Goal: Information Seeking & Learning: Check status

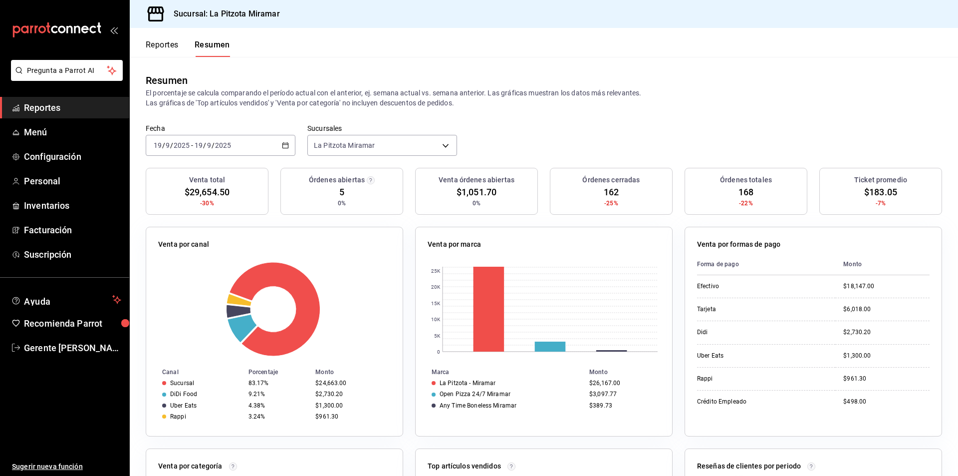
click at [288, 143] on div "2025-09-19 19 / 9 / 2025 - 2025-09-19 19 / 9 / 2025" at bounding box center [221, 145] width 150 height 21
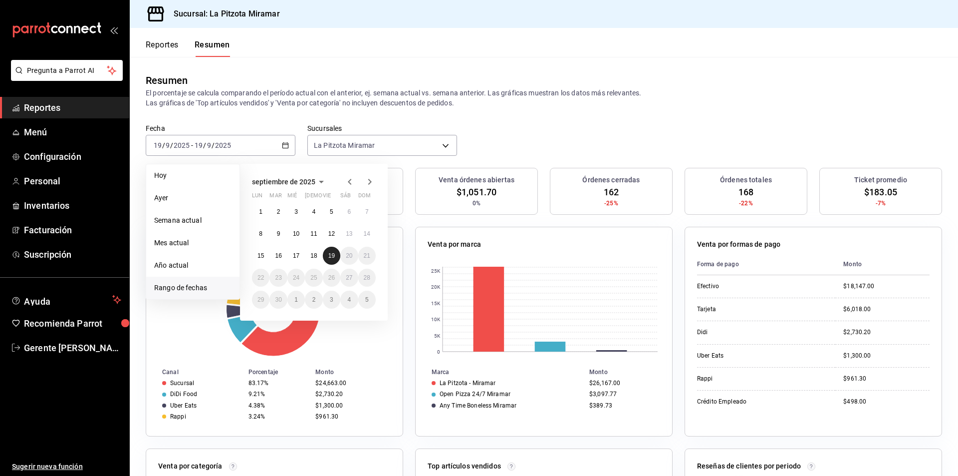
click at [325, 257] on button "19" at bounding box center [331, 256] width 17 height 18
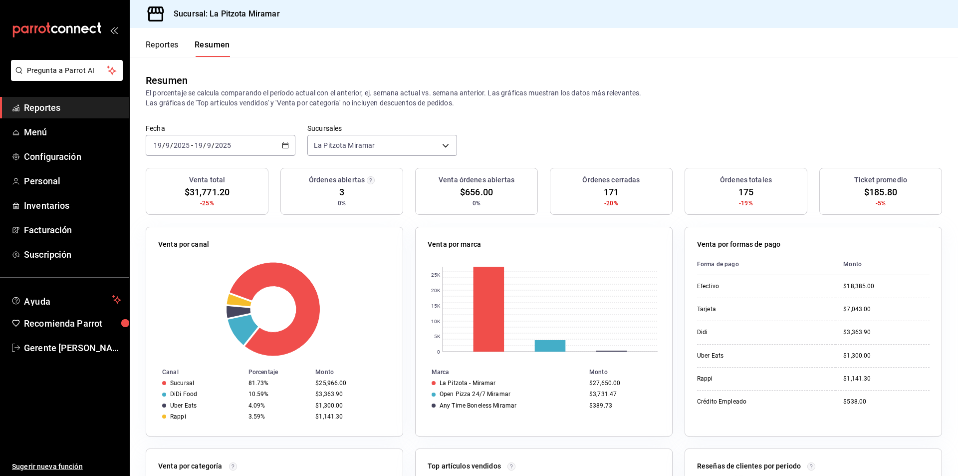
click at [289, 143] on div "[DATE] [DATE] - [DATE] [DATE]" at bounding box center [221, 145] width 150 height 21
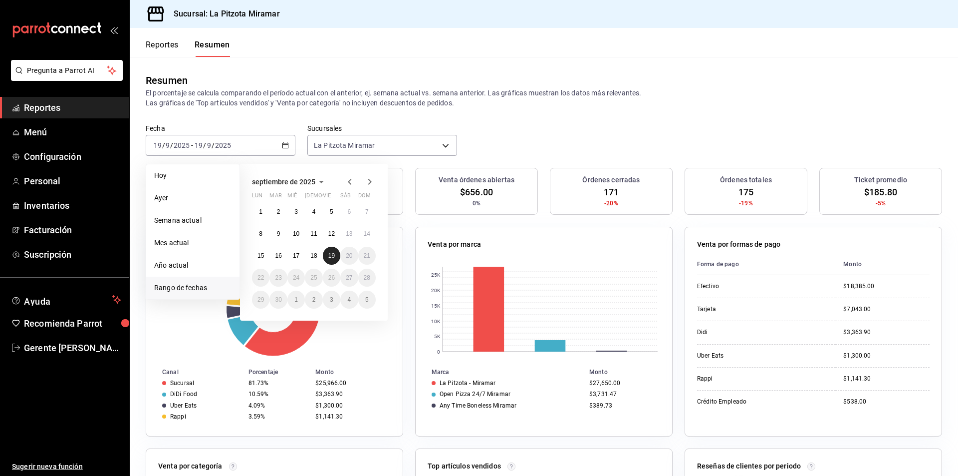
click at [329, 252] on button "19" at bounding box center [331, 256] width 17 height 18
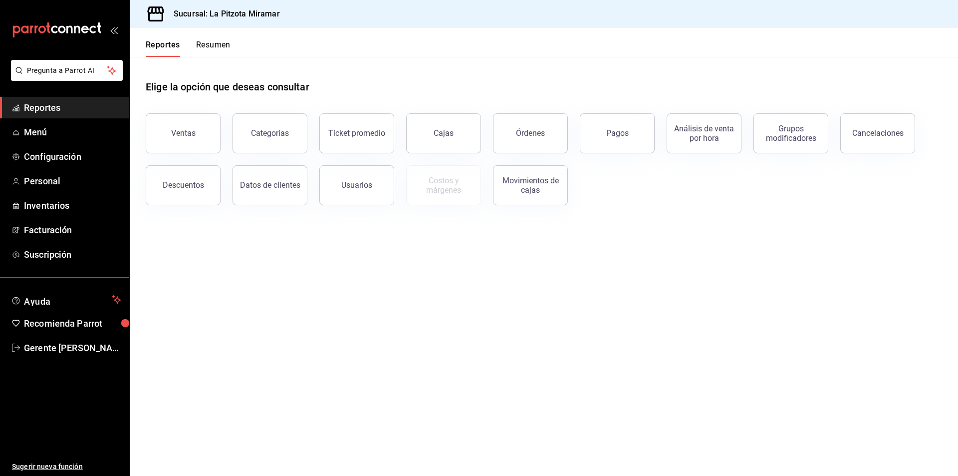
drag, startPoint x: 202, startPoint y: 59, endPoint x: 203, endPoint y: 47, distance: 12.0
click at [202, 50] on div "Reportes Resumen Elige la opción que deseas consultar Ventas Categorías Ticket …" at bounding box center [544, 252] width 829 height 448
click at [204, 48] on button "Resumen" at bounding box center [213, 48] width 34 height 17
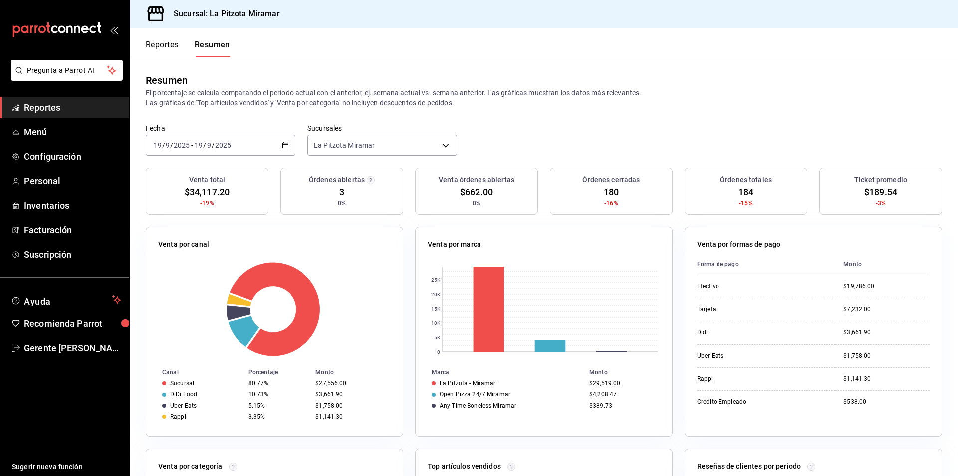
click at [284, 142] on icon "button" at bounding box center [285, 145] width 7 height 7
click at [206, 281] on li "Rango de fechas" at bounding box center [192, 288] width 93 height 22
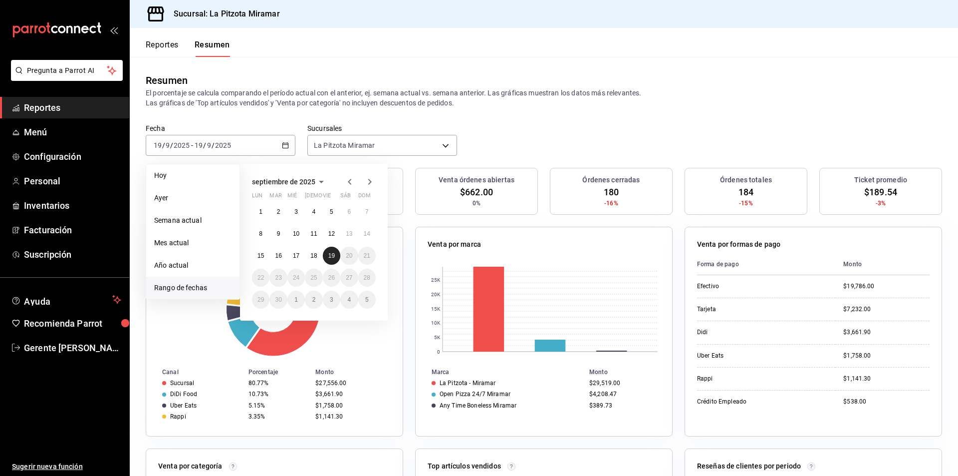
click at [330, 259] on abbr "19" at bounding box center [331, 255] width 6 height 7
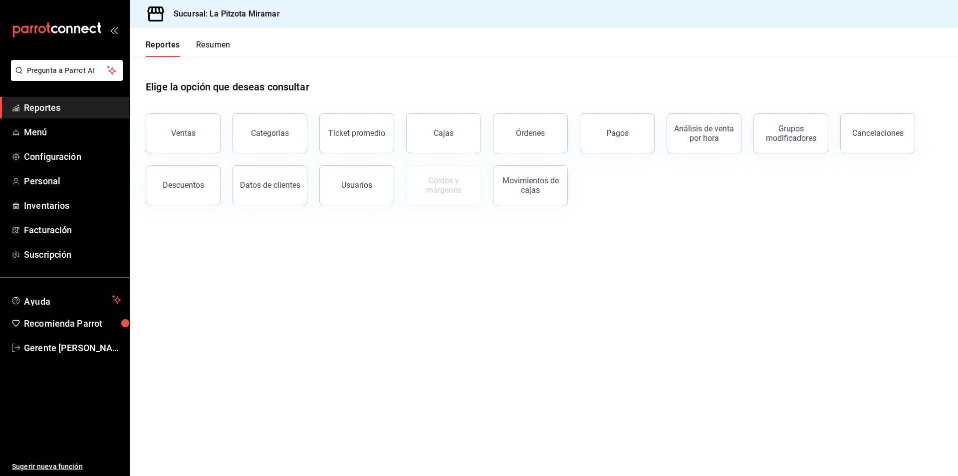
click at [214, 58] on div "Elige la opción que deseas consultar" at bounding box center [544, 79] width 797 height 44
click at [214, 42] on button "Resumen" at bounding box center [213, 48] width 34 height 17
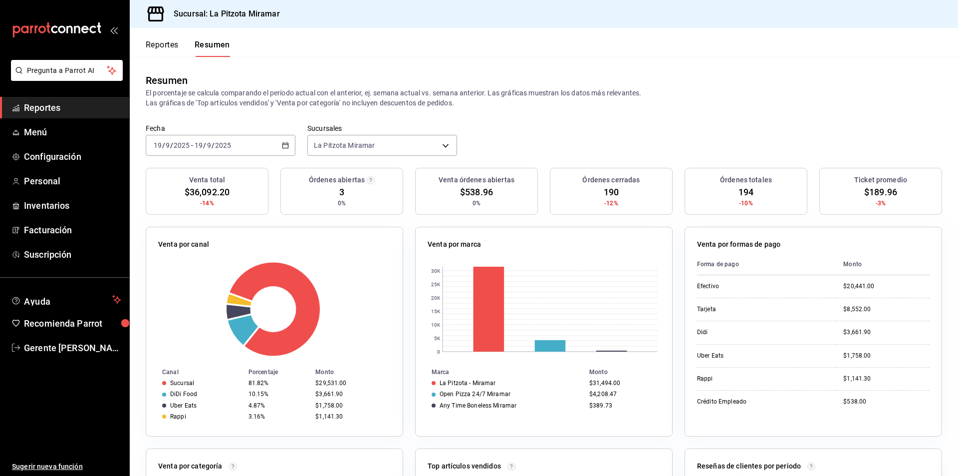
click at [282, 144] on icon "button" at bounding box center [285, 145] width 7 height 7
click at [227, 288] on span "Rango de fechas" at bounding box center [192, 288] width 77 height 10
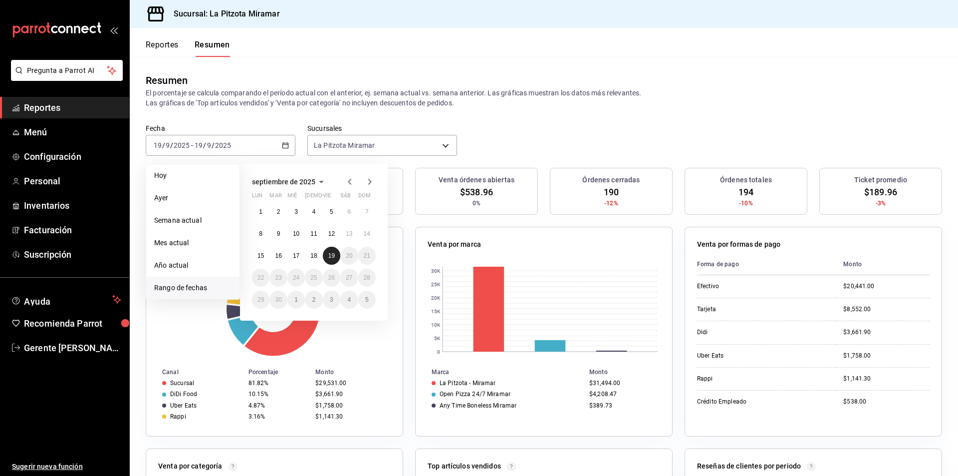
click at [334, 253] on button "19" at bounding box center [331, 256] width 17 height 18
click at [333, 253] on abbr "19" at bounding box center [331, 255] width 6 height 7
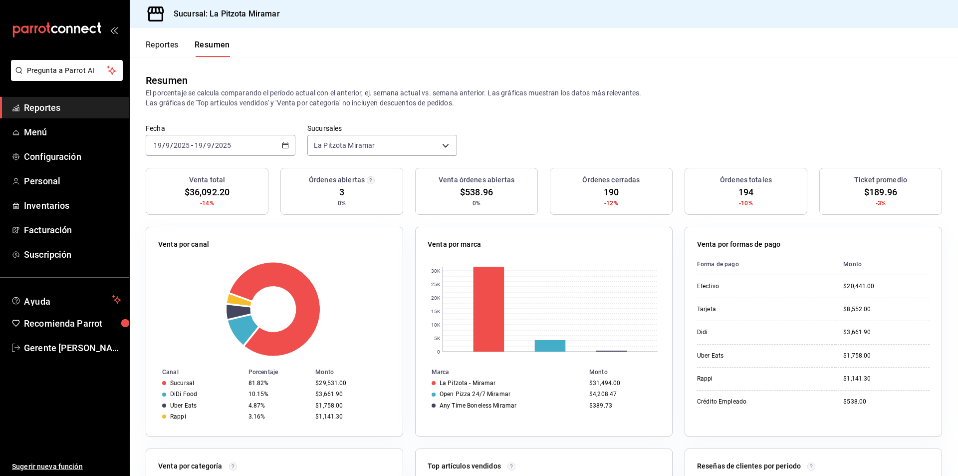
click at [282, 141] on div "[DATE] [DATE] - [DATE] [DATE]" at bounding box center [221, 145] width 150 height 21
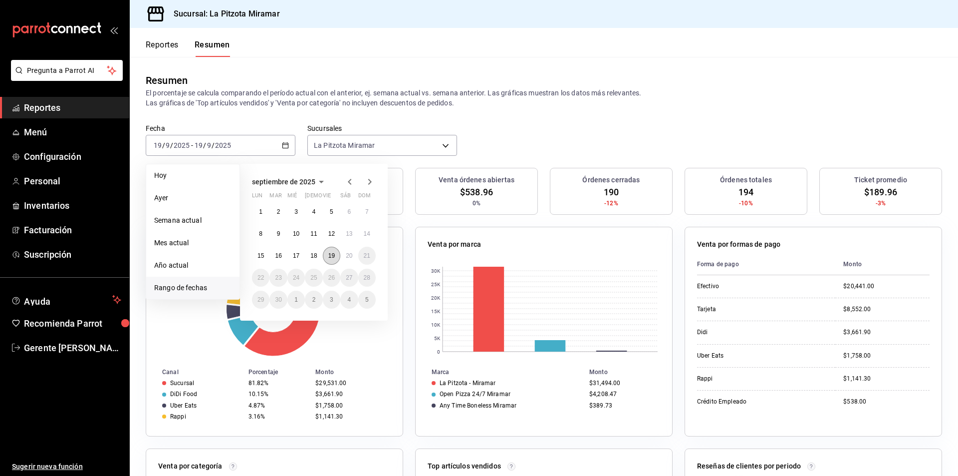
click at [338, 254] on button "19" at bounding box center [331, 256] width 17 height 18
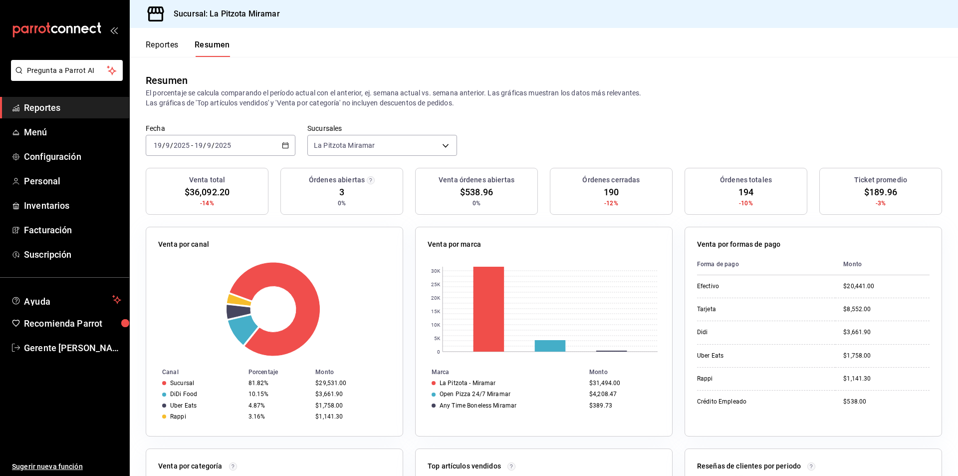
click at [279, 145] on div "[DATE] [DATE] - [DATE] [DATE]" at bounding box center [221, 145] width 150 height 21
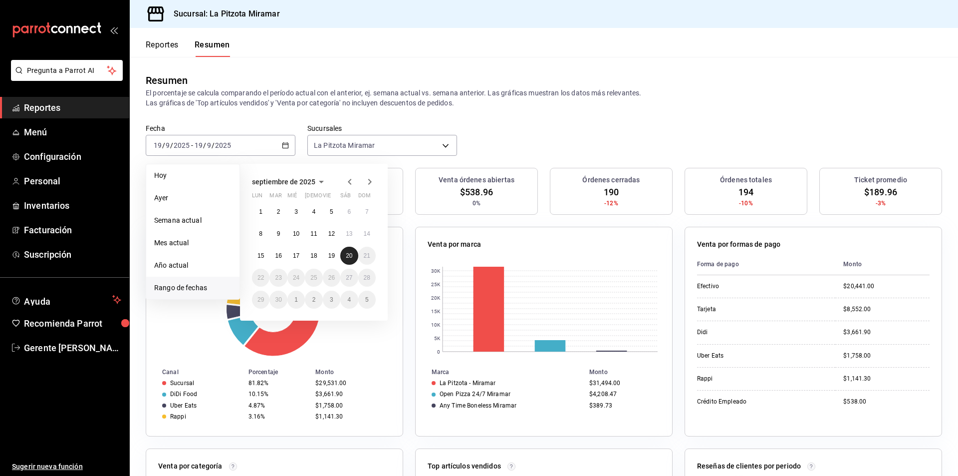
click at [348, 253] on abbr "20" at bounding box center [349, 255] width 6 height 7
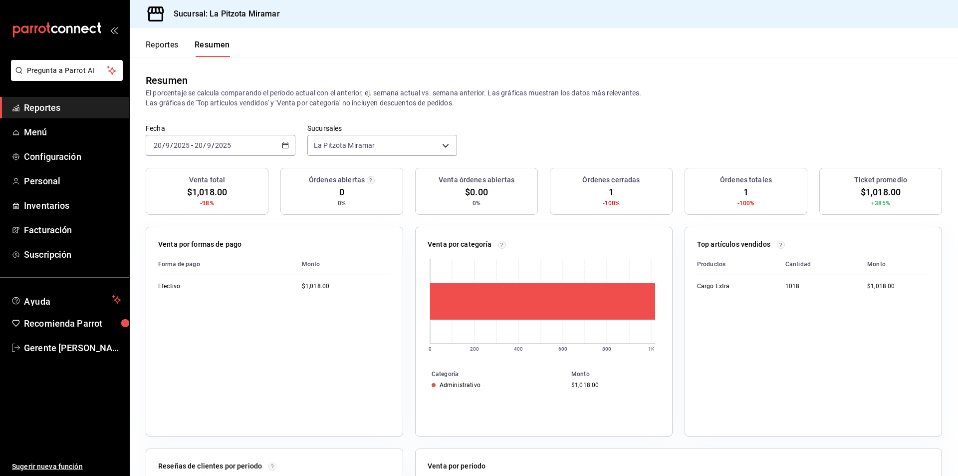
click at [288, 141] on div "[DATE] [DATE] - [DATE] [DATE]" at bounding box center [221, 145] width 150 height 21
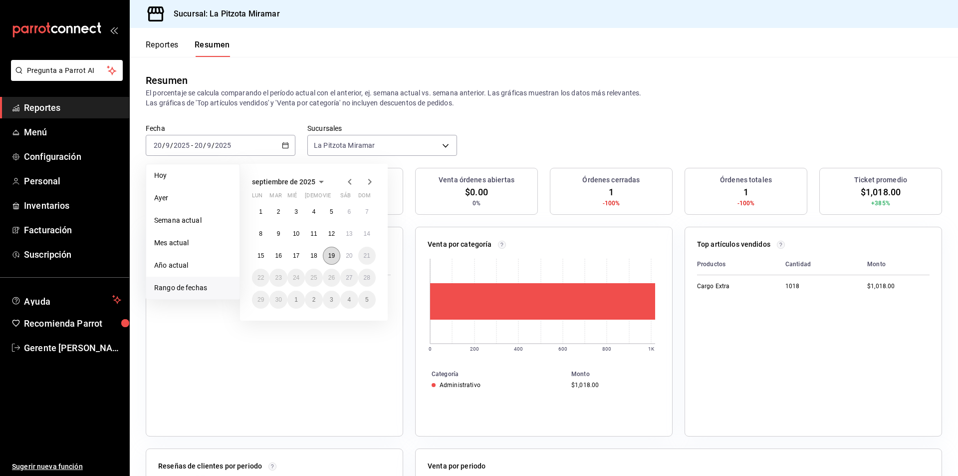
click at [336, 257] on button "19" at bounding box center [331, 256] width 17 height 18
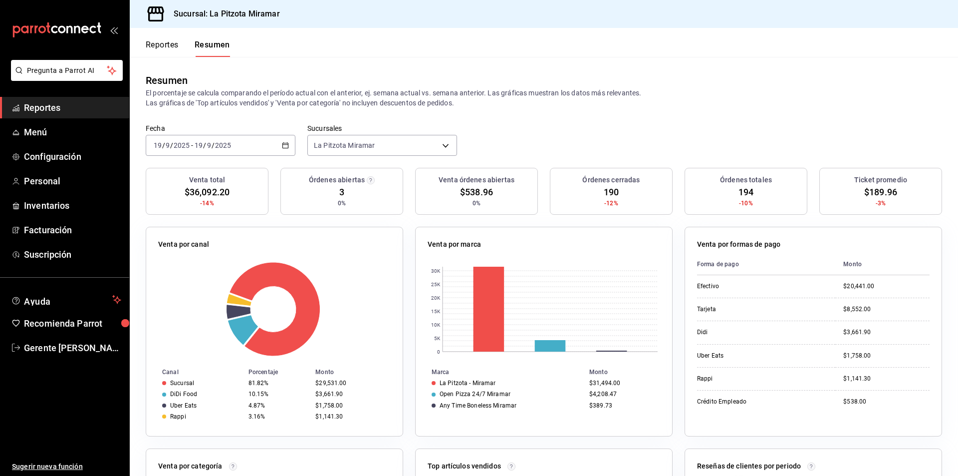
click at [285, 146] on icon "button" at bounding box center [285, 145] width 7 height 7
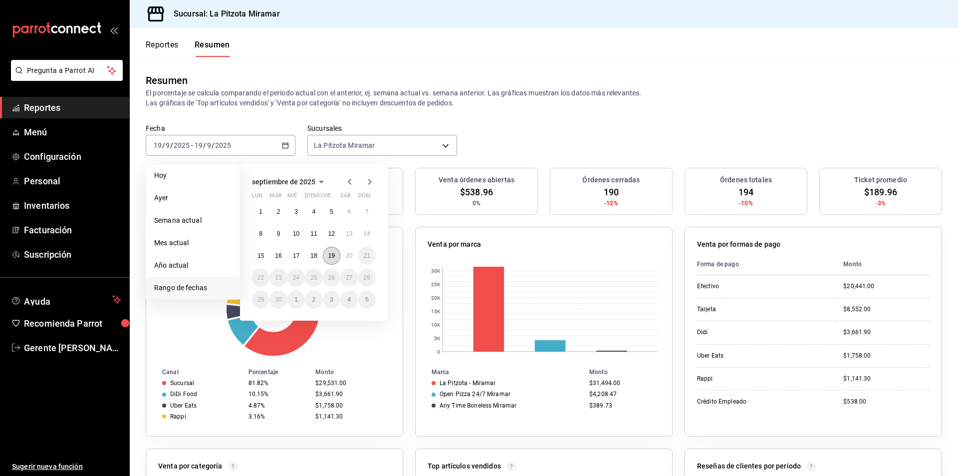
click at [324, 257] on button "19" at bounding box center [331, 256] width 17 height 18
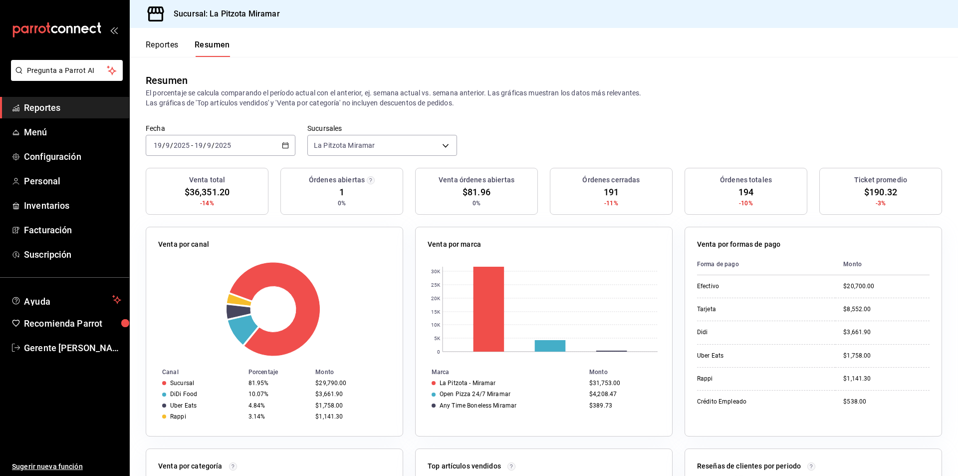
click at [281, 140] on div "[DATE] [DATE] - [DATE] [DATE]" at bounding box center [221, 145] width 150 height 21
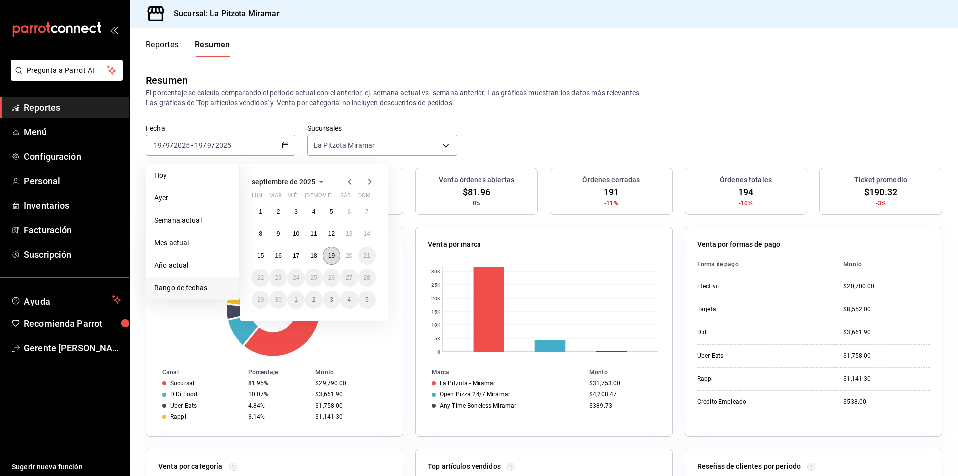
click at [331, 255] on abbr "19" at bounding box center [331, 255] width 6 height 7
drag, startPoint x: 331, startPoint y: 255, endPoint x: 329, endPoint y: 250, distance: 5.4
click at [331, 255] on abbr "19" at bounding box center [331, 255] width 6 height 7
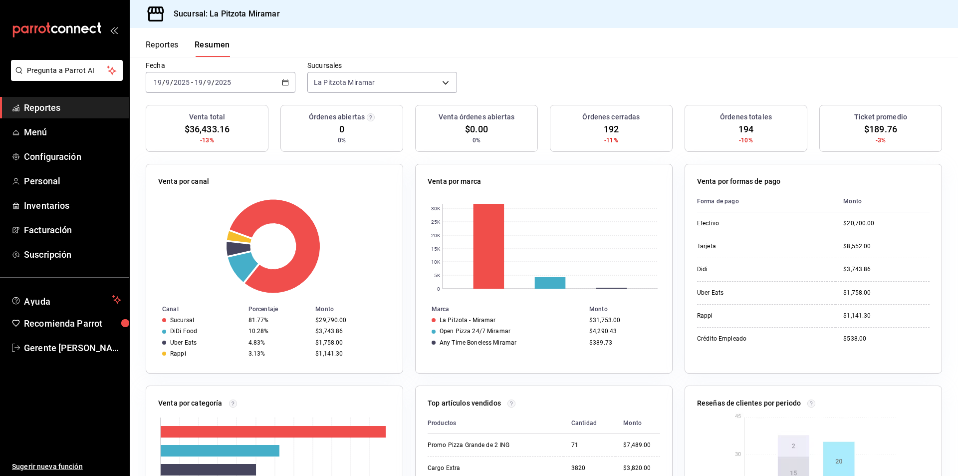
scroll to position [100, 0]
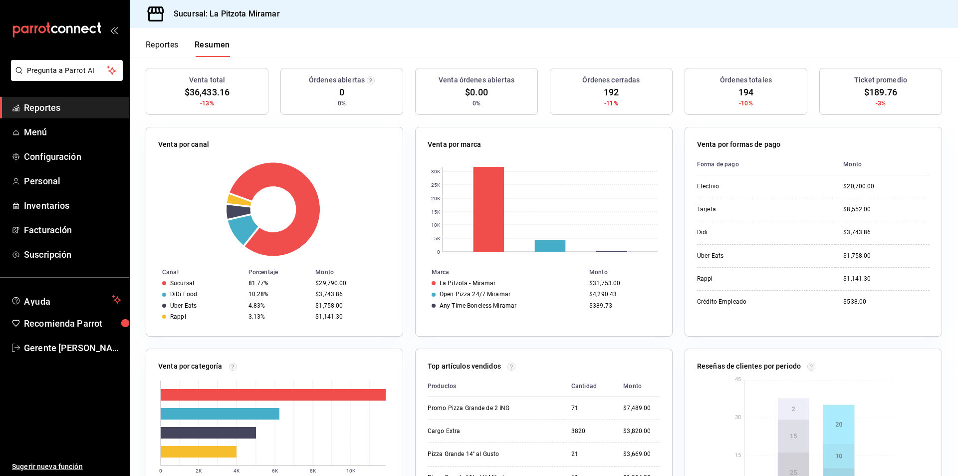
click at [169, 52] on button "Reportes" at bounding box center [162, 48] width 33 height 17
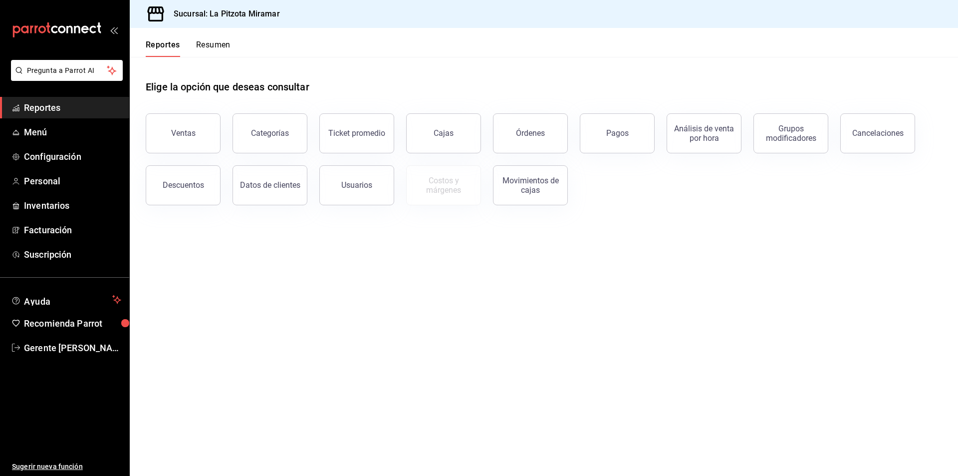
click at [228, 52] on button "Resumen" at bounding box center [213, 48] width 34 height 17
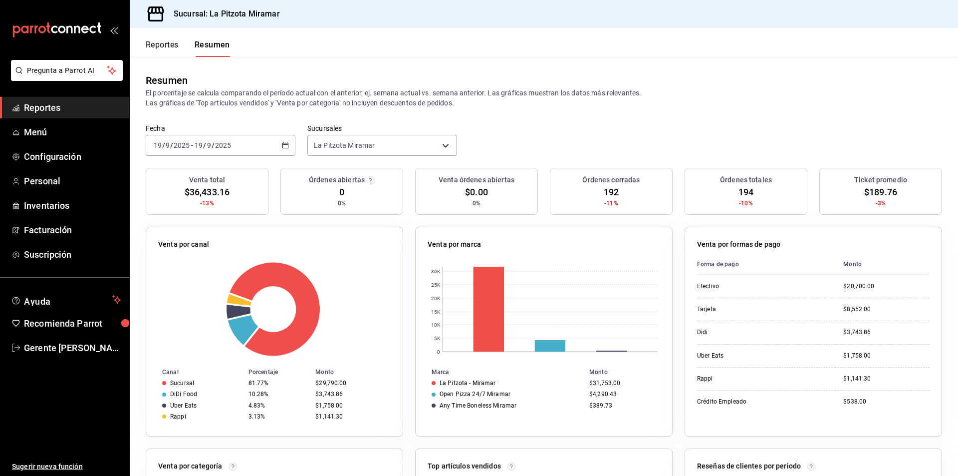
click at [290, 140] on div "[DATE] [DATE] - [DATE] [DATE]" at bounding box center [221, 145] width 150 height 21
click at [191, 293] on span "Rango de fechas" at bounding box center [192, 288] width 77 height 10
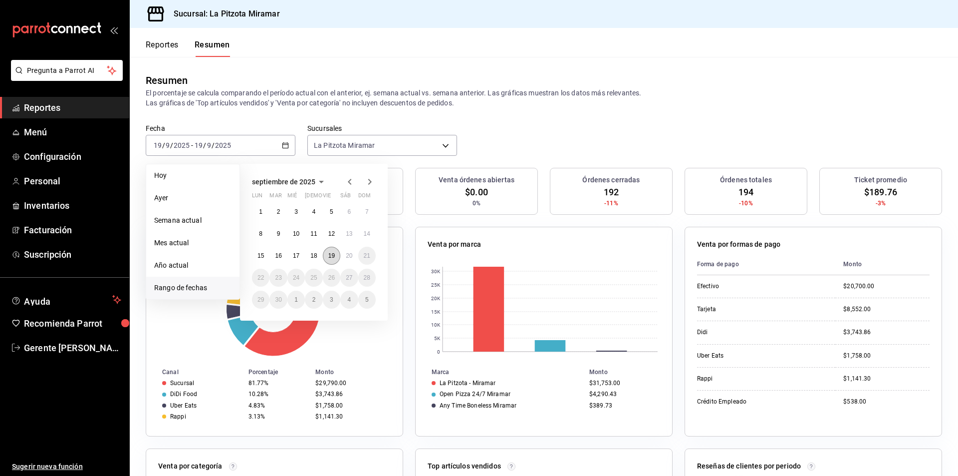
click at [329, 259] on abbr "19" at bounding box center [331, 255] width 6 height 7
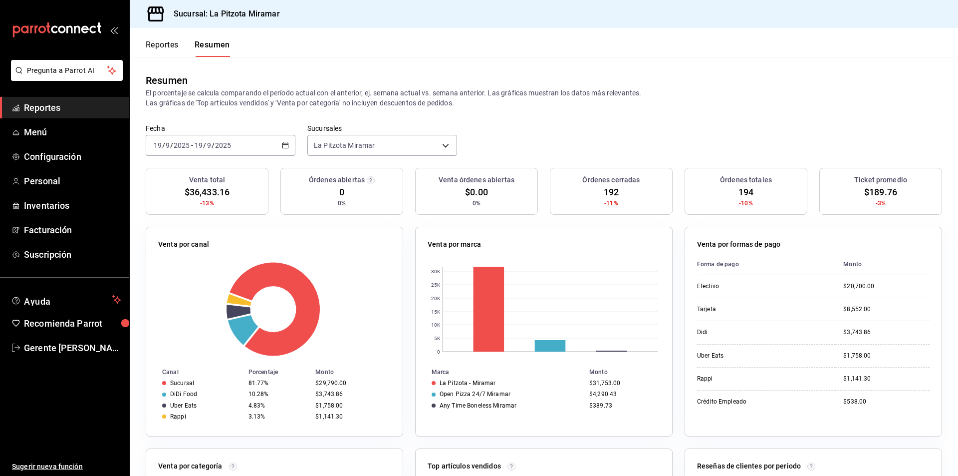
click at [164, 43] on button "Reportes" at bounding box center [162, 48] width 33 height 17
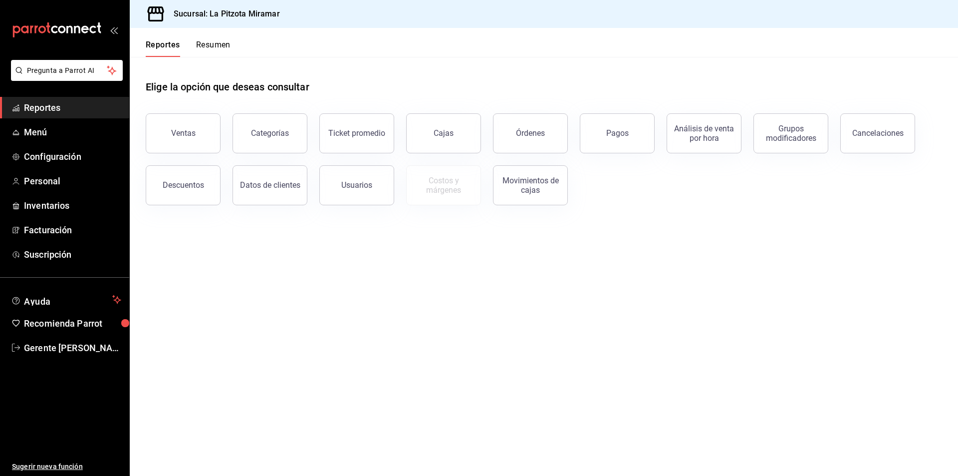
click at [264, 132] on div "Categorías" at bounding box center [270, 132] width 38 height 9
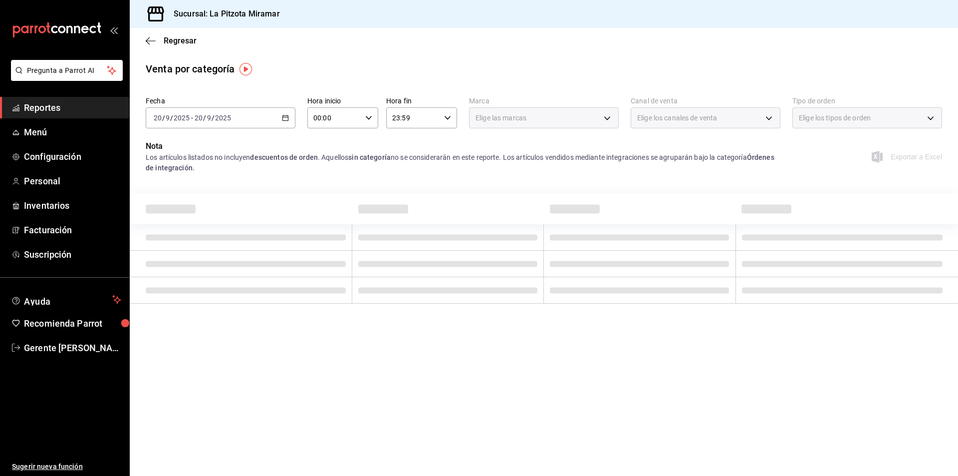
click at [158, 34] on div "Regresar" at bounding box center [544, 40] width 829 height 25
click at [163, 45] on span "Regresar" at bounding box center [171, 40] width 51 height 9
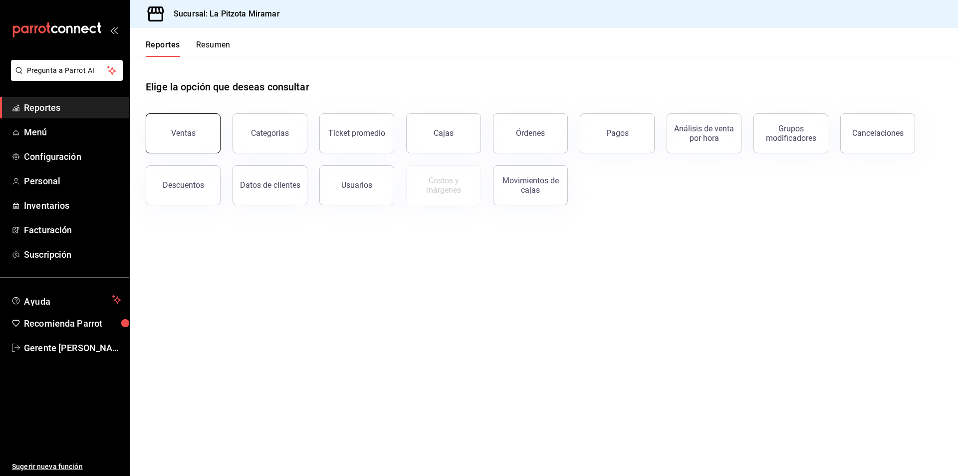
click at [195, 150] on button "Ventas" at bounding box center [183, 133] width 75 height 40
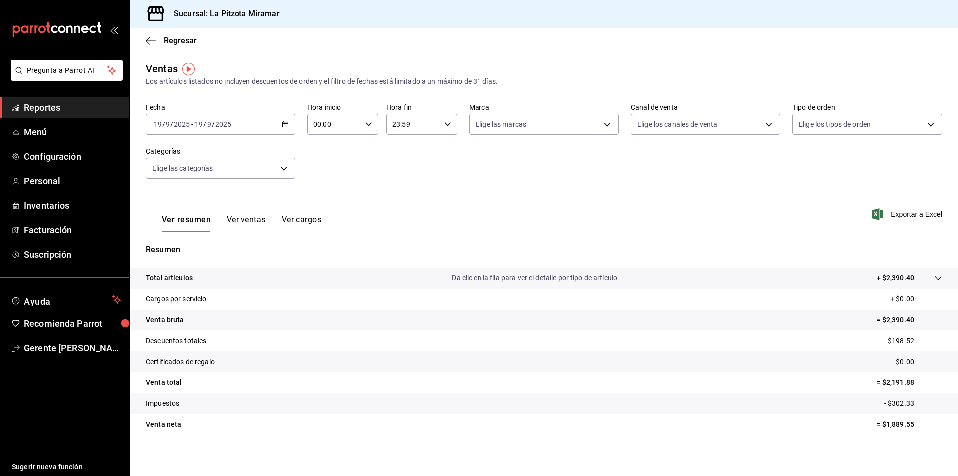
click at [271, 120] on div "[DATE] [DATE] - [DATE] [DATE]" at bounding box center [221, 124] width 150 height 21
click at [206, 244] on span "Rango de fechas" at bounding box center [192, 244] width 77 height 10
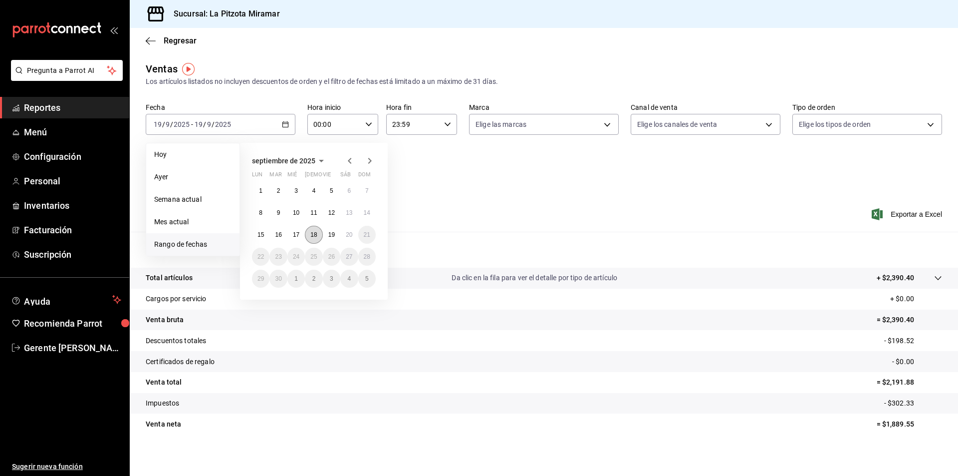
click at [318, 232] on button "18" at bounding box center [313, 235] width 17 height 18
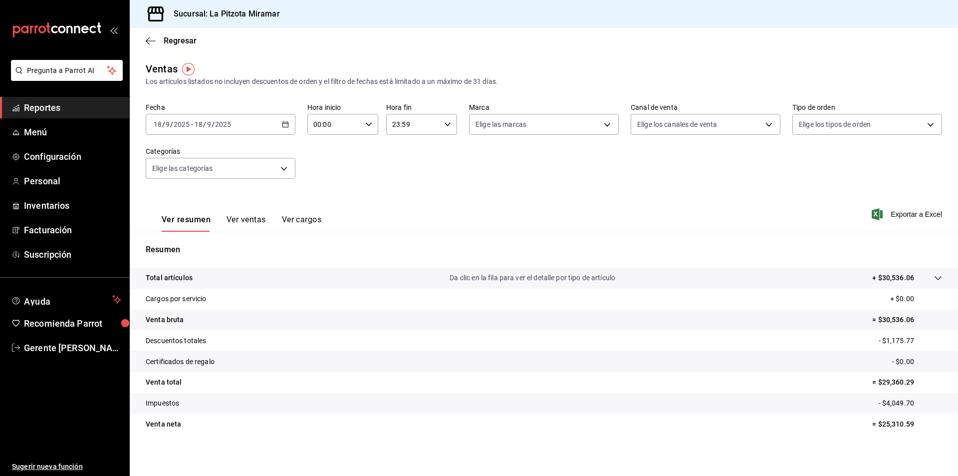
click at [256, 212] on div "Ver resumen Ver ventas Ver cargos" at bounding box center [234, 217] width 176 height 29
click at [261, 218] on button "Ver ventas" at bounding box center [246, 223] width 39 height 17
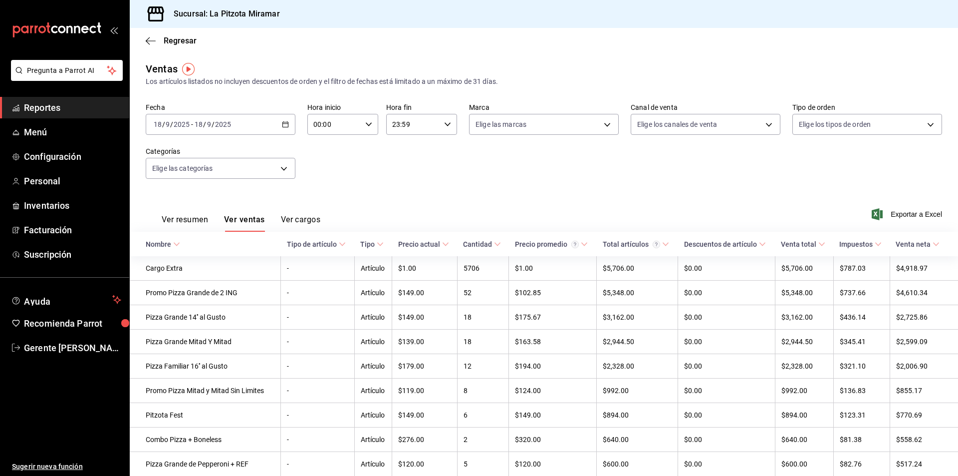
click at [173, 46] on div "Regresar" at bounding box center [544, 40] width 829 height 25
click at [173, 42] on span "Regresar" at bounding box center [180, 40] width 33 height 9
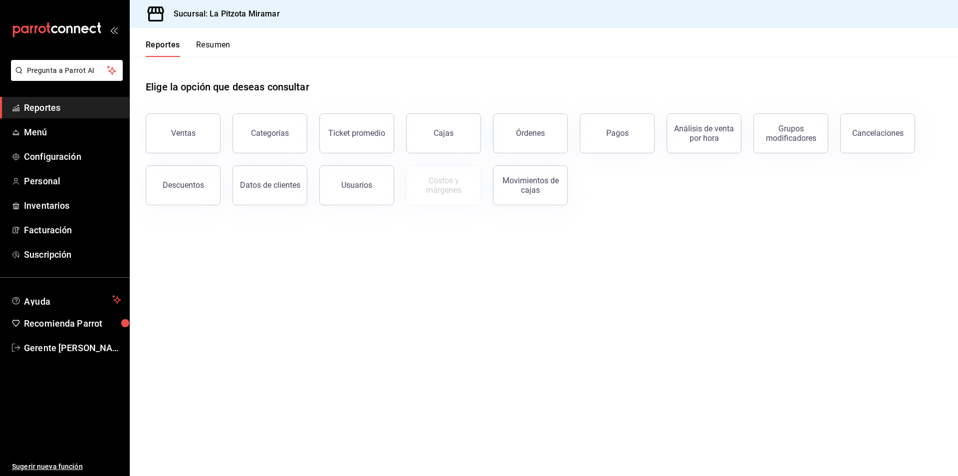
click at [201, 50] on button "Resumen" at bounding box center [213, 48] width 34 height 17
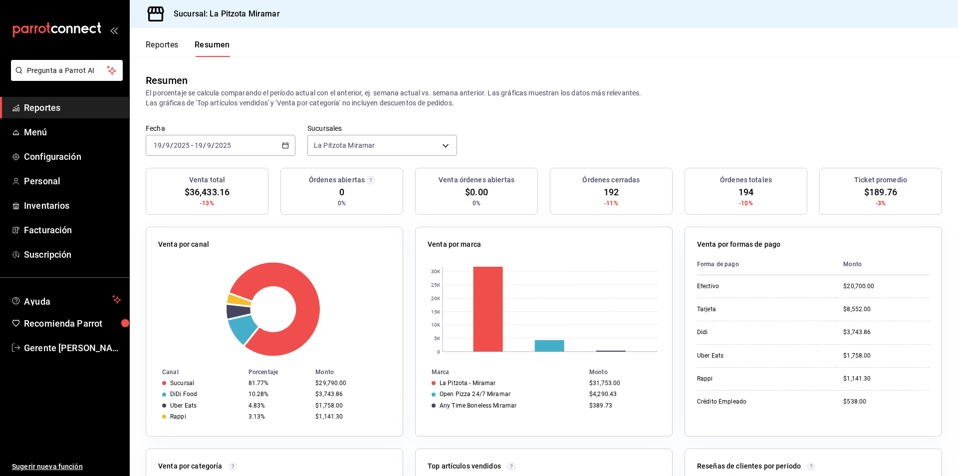
click at [289, 146] on div "[DATE] [DATE] - [DATE] [DATE]" at bounding box center [221, 145] width 150 height 21
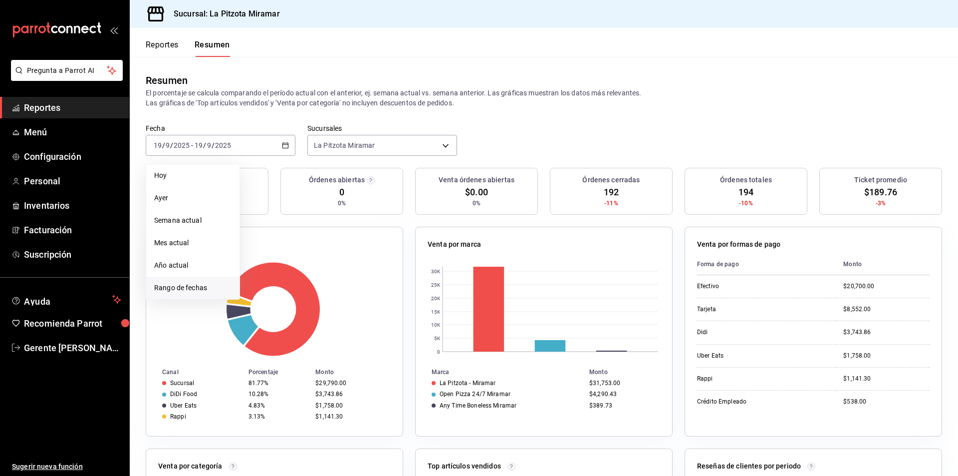
click at [220, 288] on span "Rango de fechas" at bounding box center [192, 288] width 77 height 10
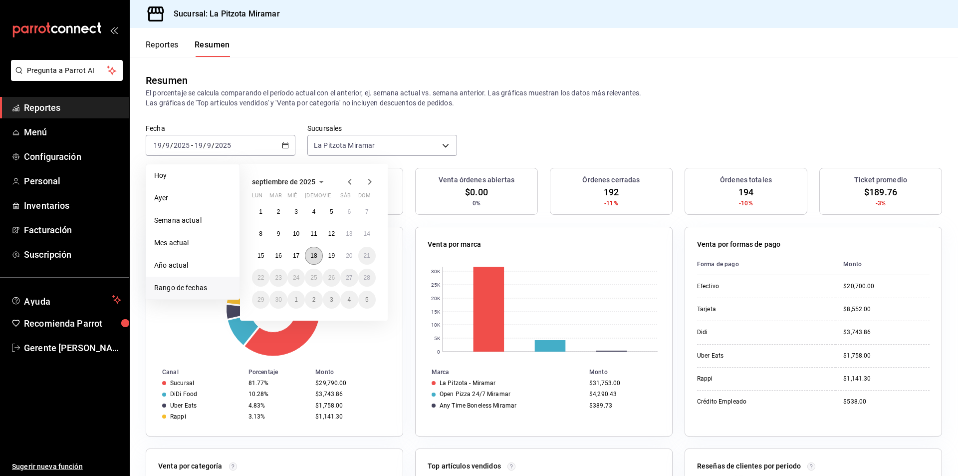
click at [316, 251] on button "18" at bounding box center [313, 256] width 17 height 18
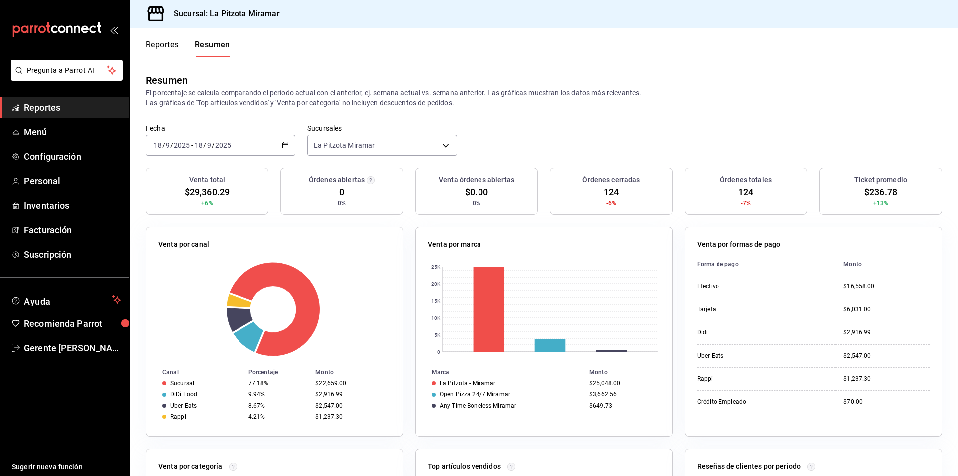
drag, startPoint x: 299, startPoint y: 137, endPoint x: 295, endPoint y: 141, distance: 5.3
click at [298, 137] on div "Fecha [DATE] [DATE] - [DATE] [DATE] Sucursales [GEOGRAPHIC_DATA] Miramar [objec…" at bounding box center [544, 146] width 829 height 44
click at [277, 162] on div "Fecha [DATE] [DATE] - [DATE] [DATE] Sucursales [GEOGRAPHIC_DATA] Miramar [objec…" at bounding box center [544, 146] width 829 height 44
click at [283, 147] on \(Stroke\) "button" at bounding box center [286, 145] width 6 height 5
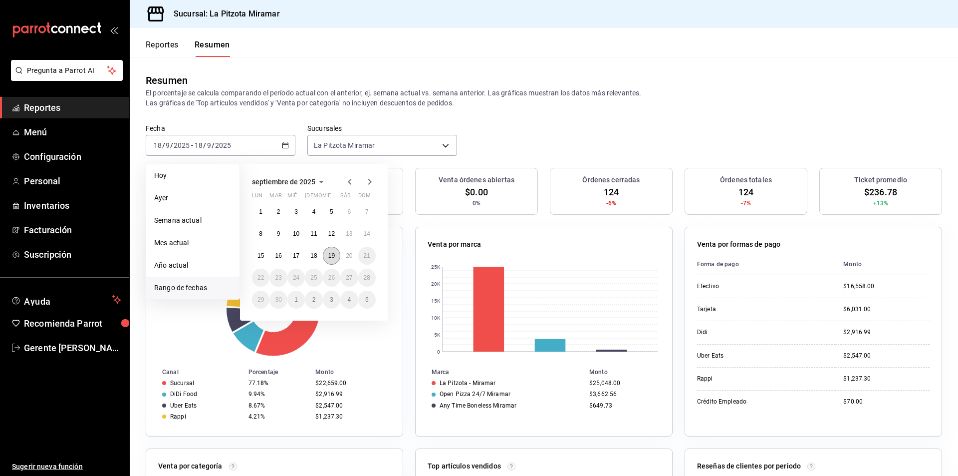
click at [331, 257] on abbr "19" at bounding box center [331, 255] width 6 height 7
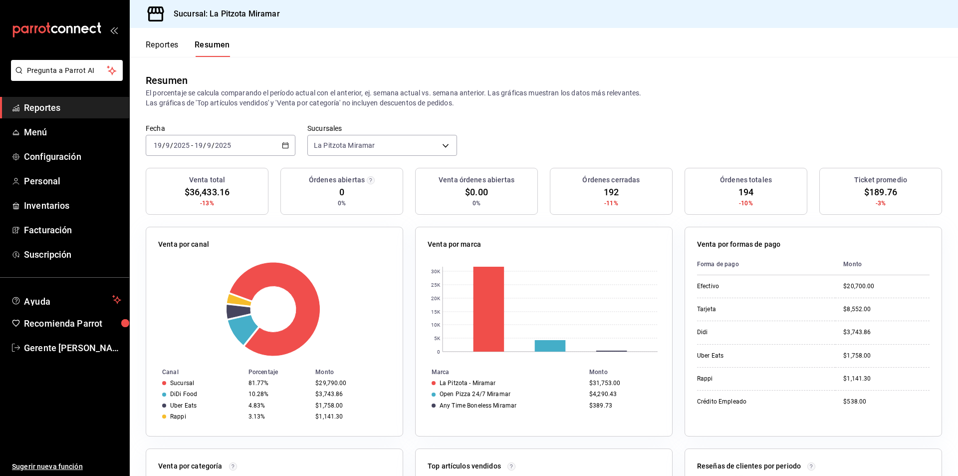
click at [172, 35] on div "Reportes Resumen" at bounding box center [180, 42] width 100 height 29
click at [174, 46] on button "Reportes" at bounding box center [162, 48] width 33 height 17
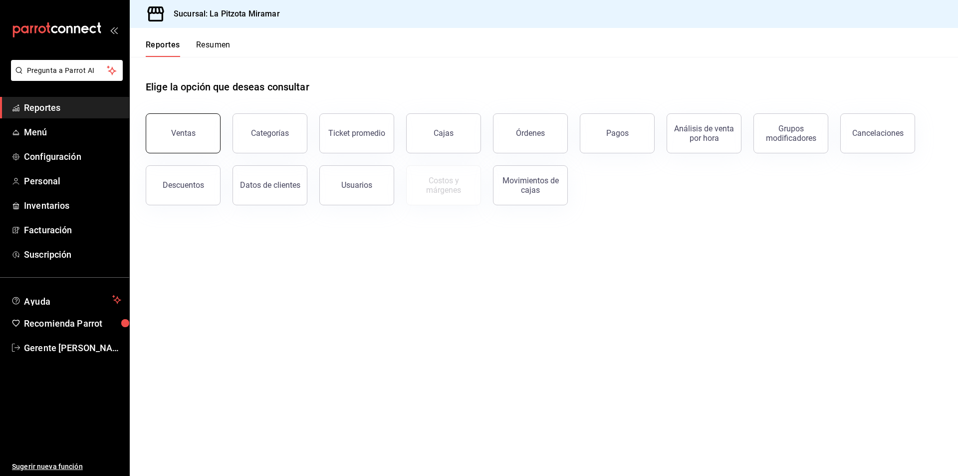
click at [181, 131] on div "Ventas" at bounding box center [183, 132] width 24 height 9
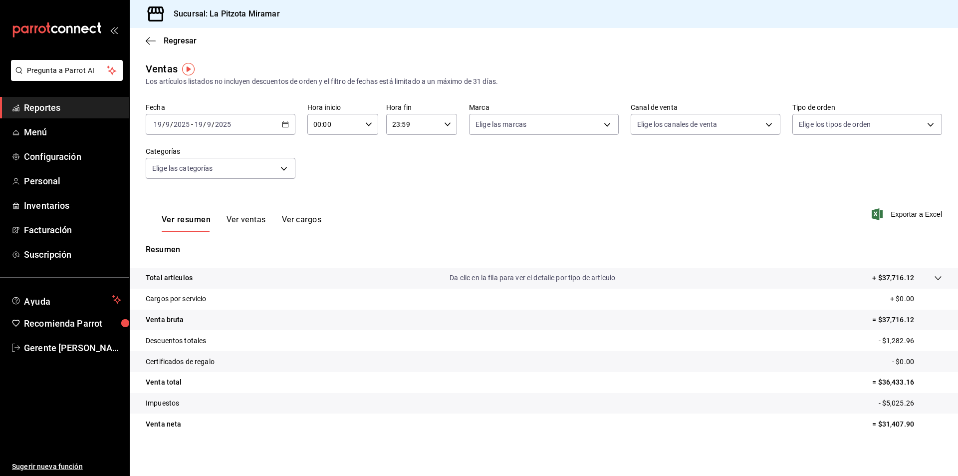
click at [291, 119] on div "[DATE] [DATE] - [DATE] [DATE]" at bounding box center [221, 124] width 150 height 21
click at [219, 245] on span "Rango de fechas" at bounding box center [192, 244] width 77 height 10
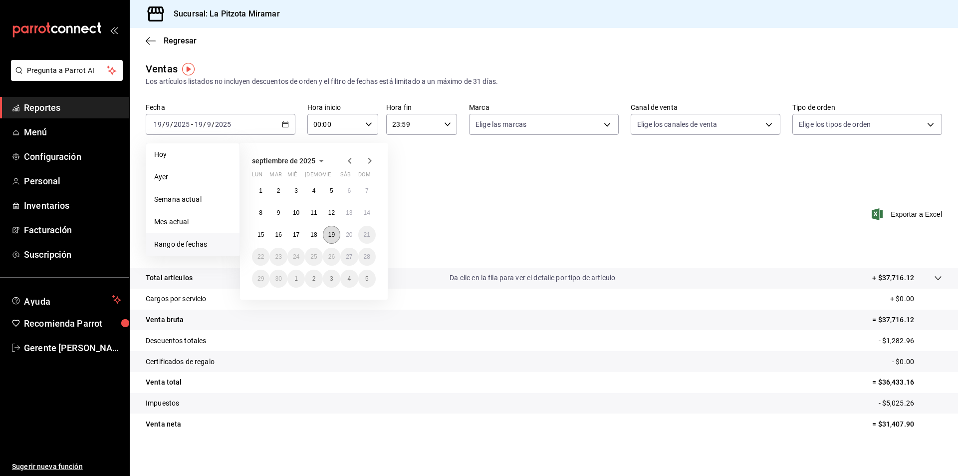
click at [334, 234] on abbr "19" at bounding box center [331, 234] width 6 height 7
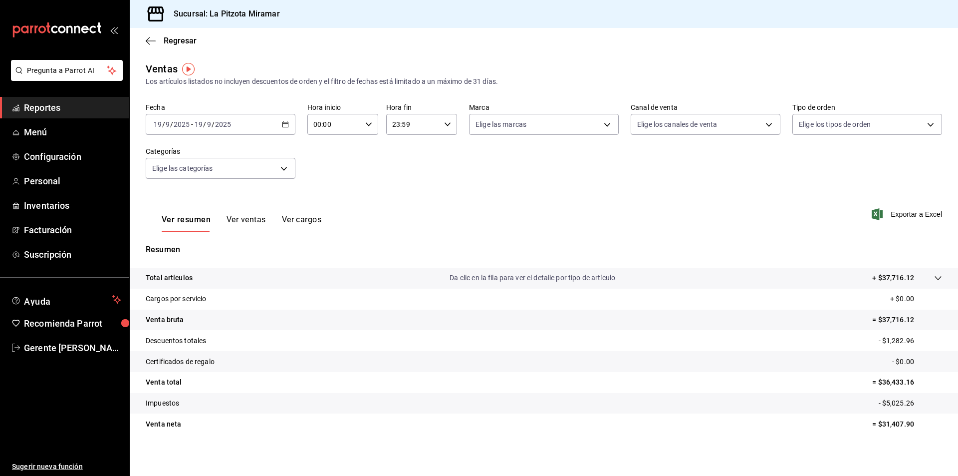
click at [253, 220] on button "Ver ventas" at bounding box center [246, 223] width 39 height 17
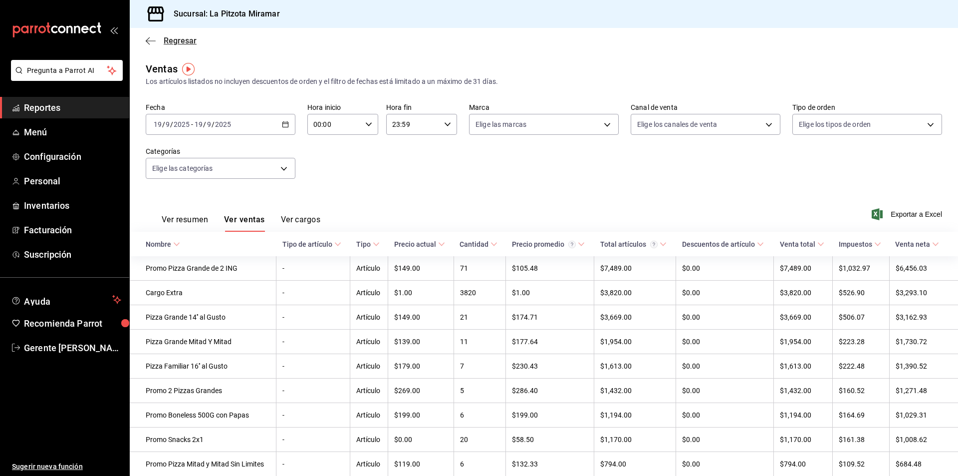
click at [173, 38] on span "Regresar" at bounding box center [180, 40] width 33 height 9
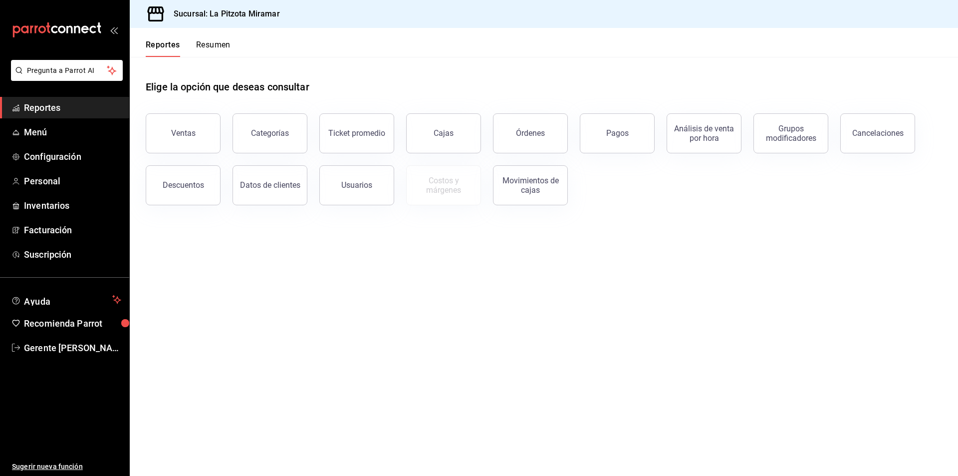
click at [206, 49] on button "Resumen" at bounding box center [213, 48] width 34 height 17
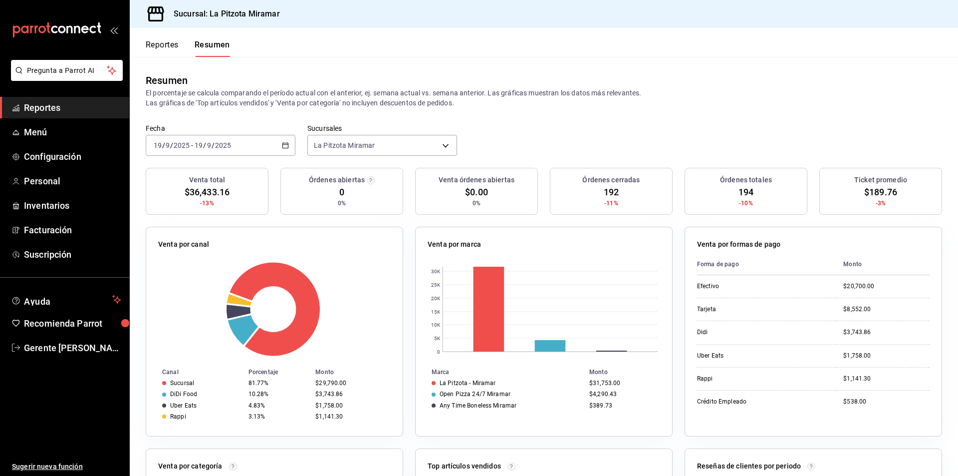
click at [285, 144] on icon "button" at bounding box center [285, 145] width 7 height 7
click at [223, 284] on span "Rango de fechas" at bounding box center [192, 288] width 77 height 10
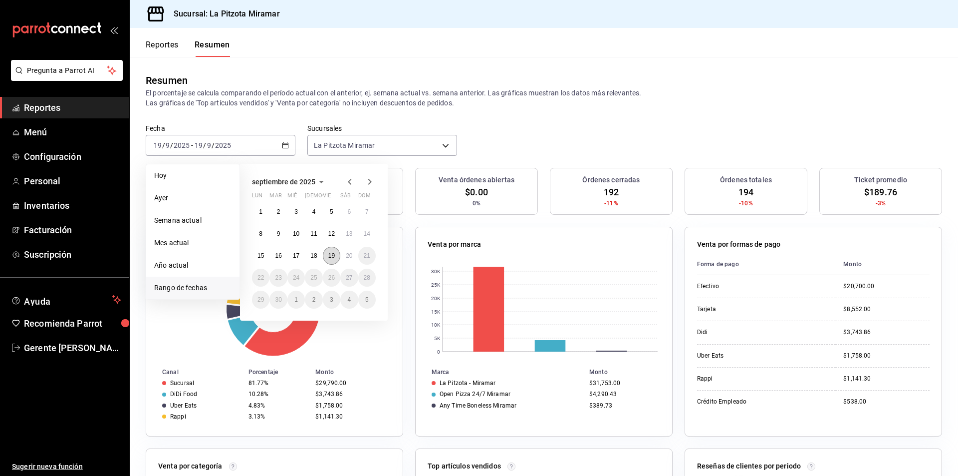
drag, startPoint x: 338, startPoint y: 259, endPoint x: 333, endPoint y: 257, distance: 5.6
click at [336, 258] on button "19" at bounding box center [331, 256] width 17 height 18
click at [333, 257] on abbr "19" at bounding box center [331, 255] width 6 height 7
